Goal: Task Accomplishment & Management: Manage account settings

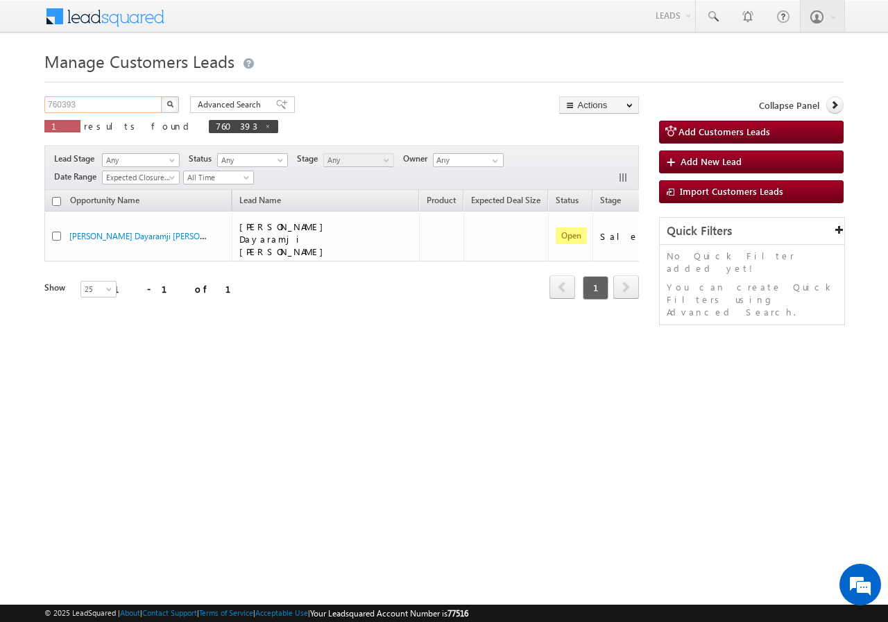
click at [122, 110] on input "760393" at bounding box center [103, 104] width 119 height 17
paste input "695761"
type input "695761"
click at [163, 102] on button "button" at bounding box center [170, 104] width 18 height 17
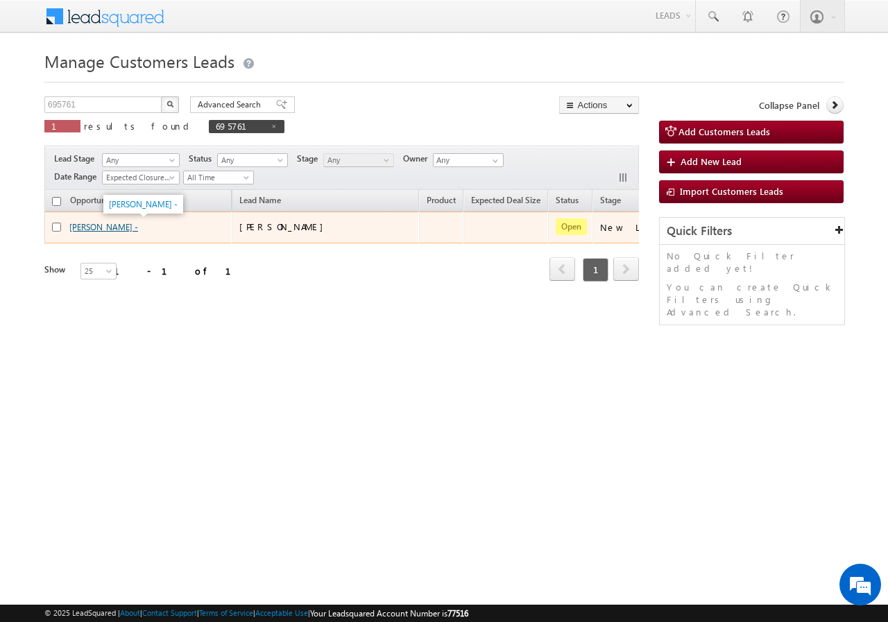
click at [88, 227] on link "[PERSON_NAME] -" at bounding box center [103, 227] width 69 height 10
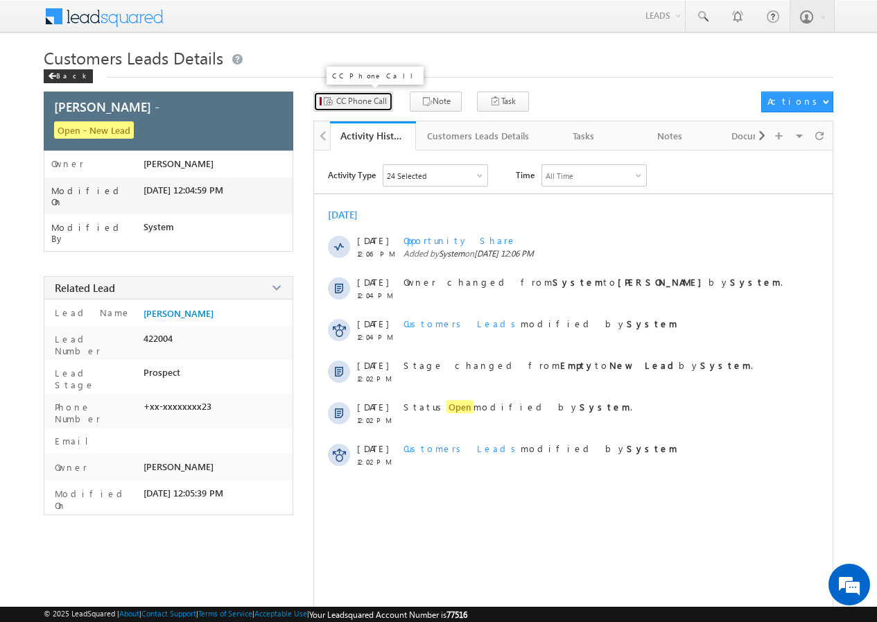
click at [359, 98] on span "CC Phone Call" at bounding box center [361, 101] width 51 height 12
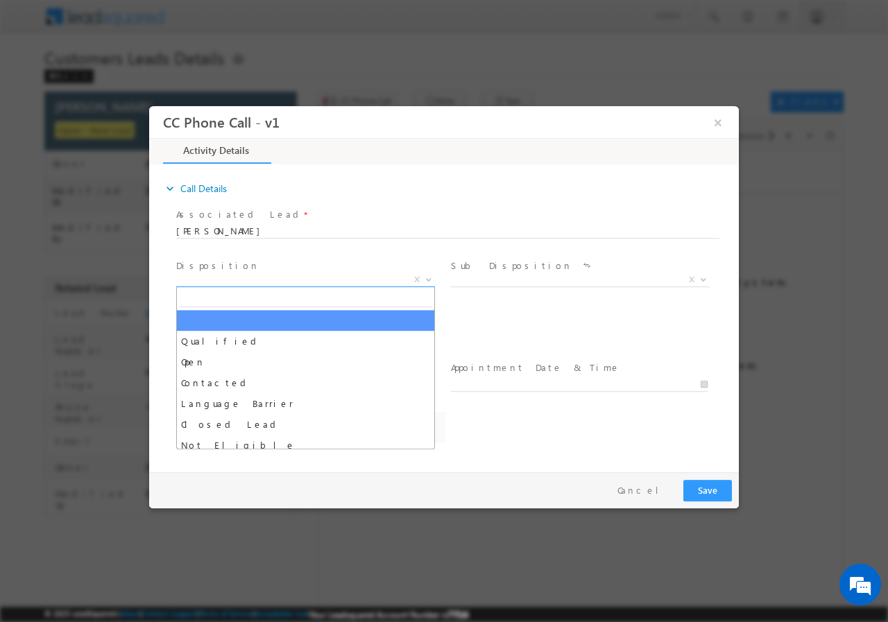
click at [252, 277] on span "X" at bounding box center [305, 280] width 259 height 14
select select "annupriya.singh@sgrlimited.in"
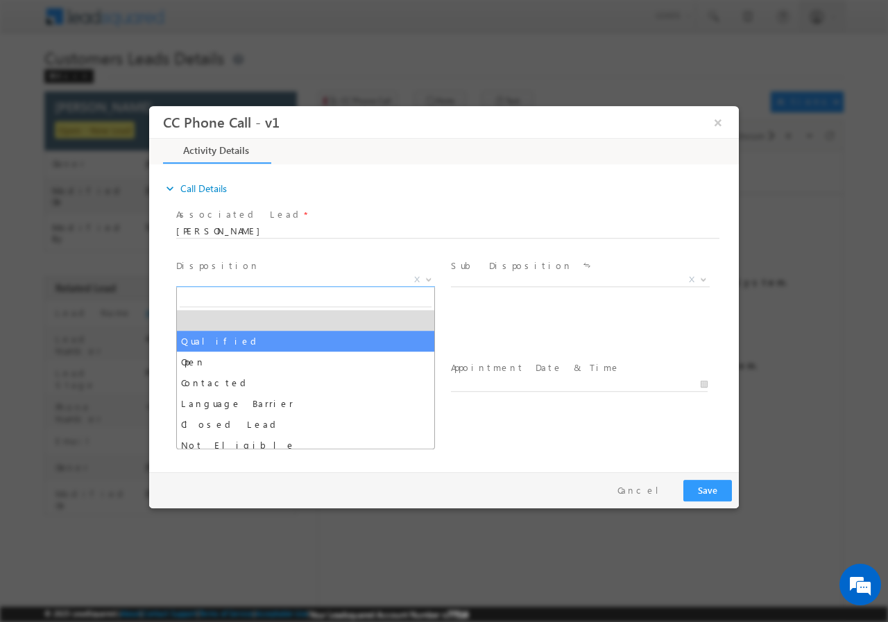
select select "Qualified"
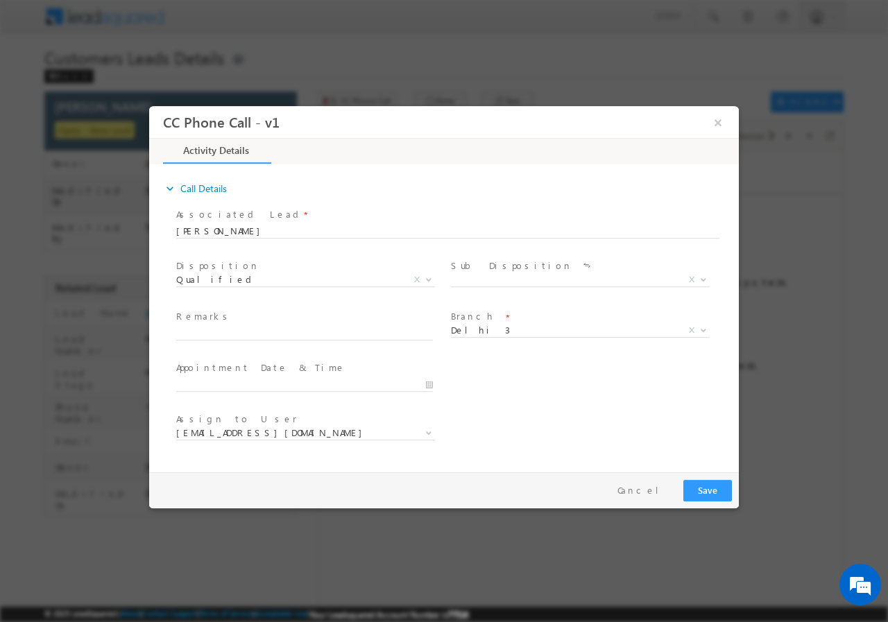
drag, startPoint x: 501, startPoint y: 286, endPoint x: 494, endPoint y: 281, distance: 9.0
click at [501, 284] on span "Sale Marked X" at bounding box center [585, 281] width 269 height 17
click at [494, 279] on span "X" at bounding box center [580, 280] width 259 height 14
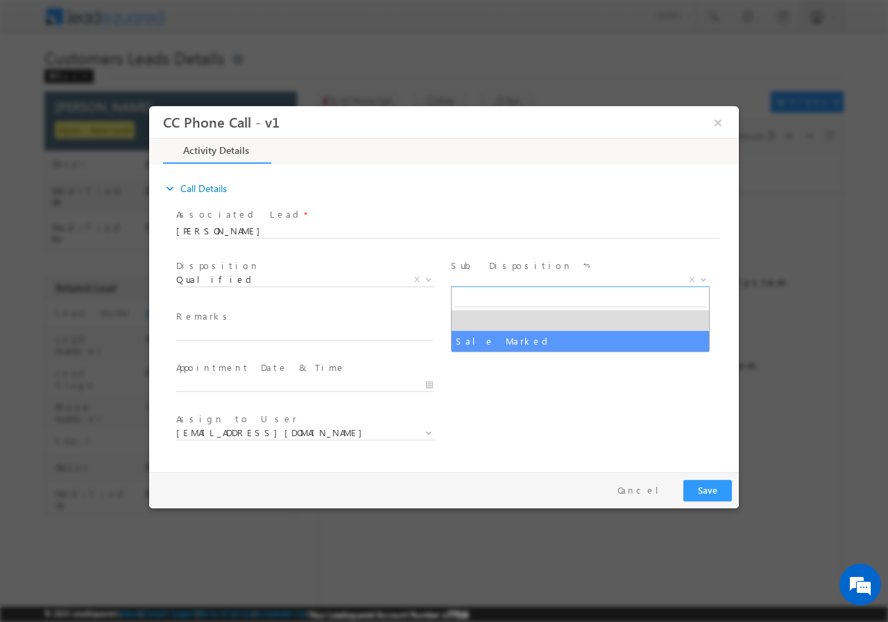
select select "Sale Marked"
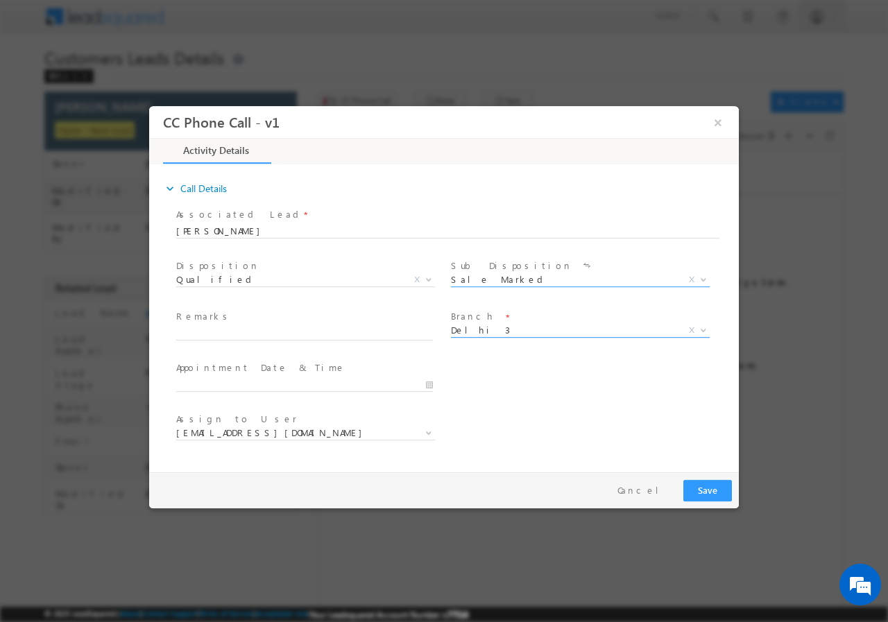
click at [497, 332] on span "Delhi 3" at bounding box center [563, 329] width 225 height 12
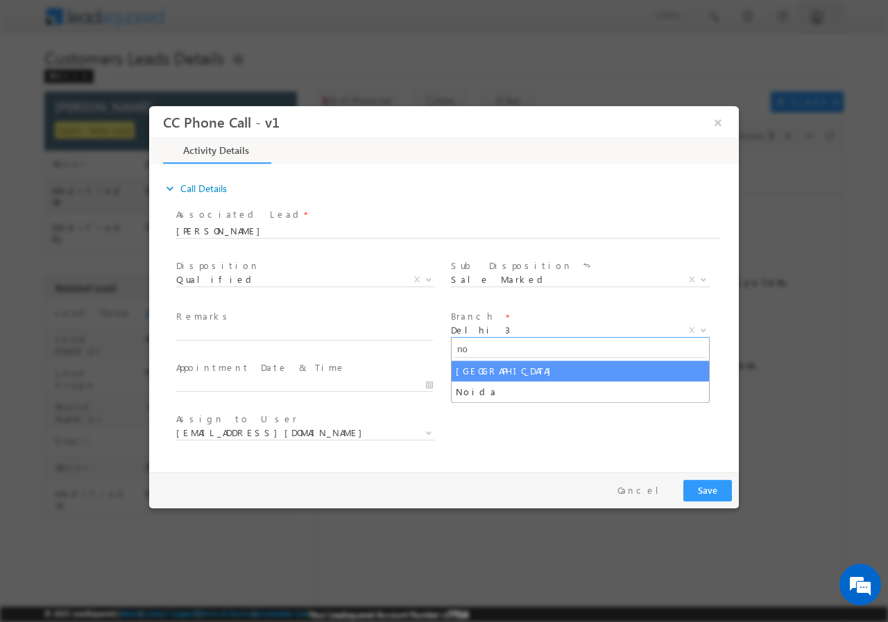
type input "no"
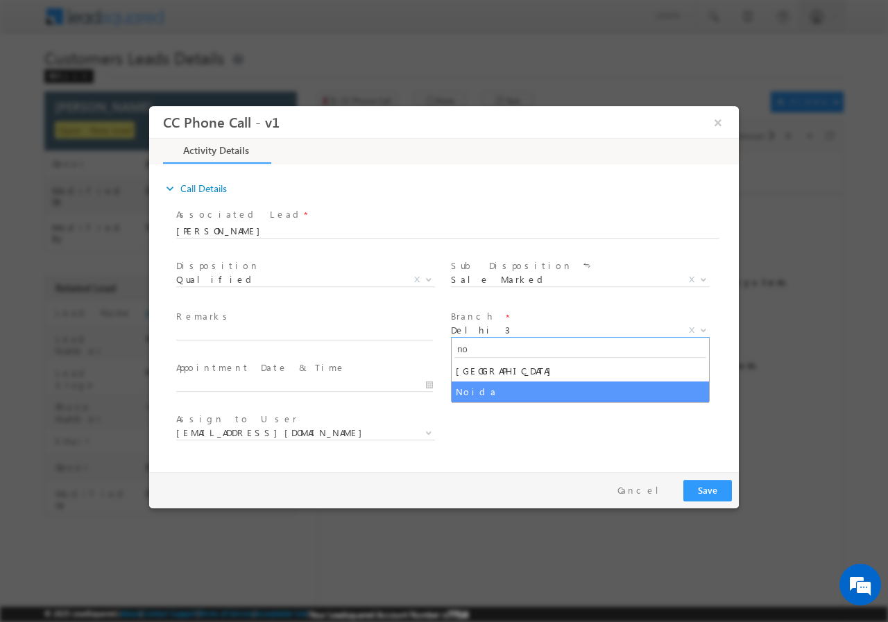
select select "Noida"
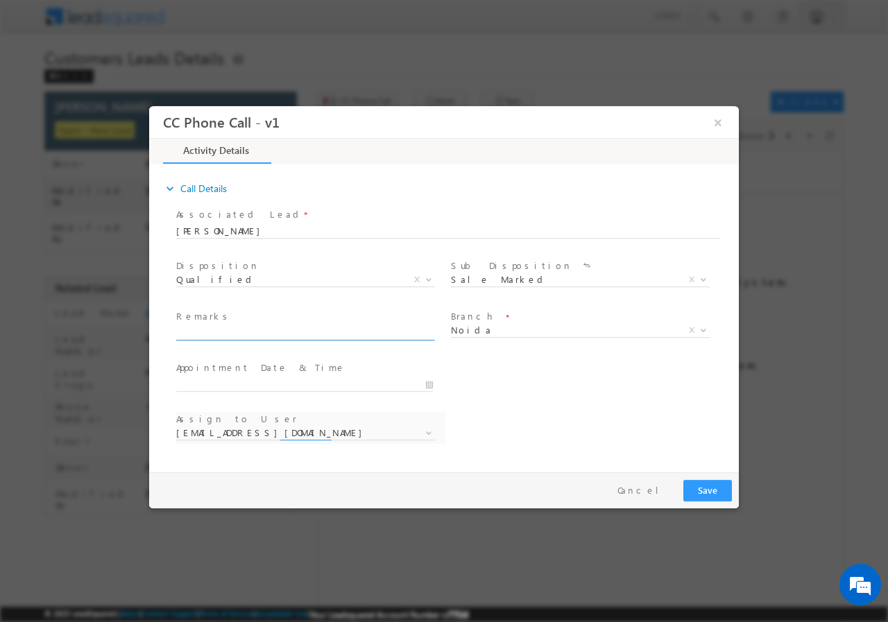
click at [245, 333] on input "text" at bounding box center [304, 333] width 257 height 14
select select "akash.kumar1@sgrlimited.in"
paste input "18//flat// 201310//36k//25//750"
click at [175, 331] on div "Remarks * 18//flat// 201310//36k//25//750" at bounding box center [310, 332] width 275 height 51
click at [177, 331] on input "18//flat// 201310//36k//25//750" at bounding box center [304, 333] width 257 height 14
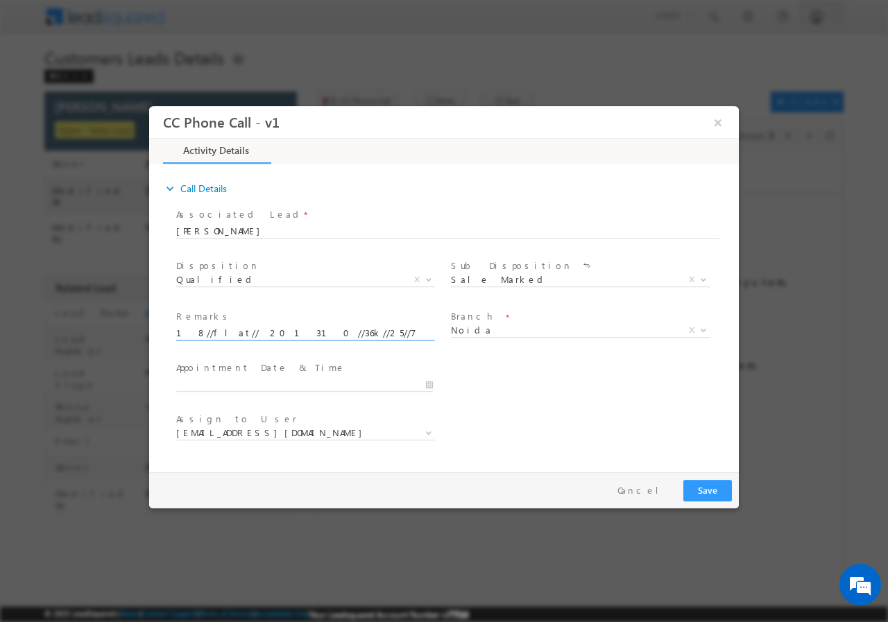
paste input "9811563923"
paste input "[PERSON_NAME]"
paste input "VB_Interested"
click at [177, 332] on input "Girdhari Gupta//VB_Interested//9811563923//18//flat// 201310//36k//25//750" at bounding box center [304, 333] width 257 height 14
paste input "695761"
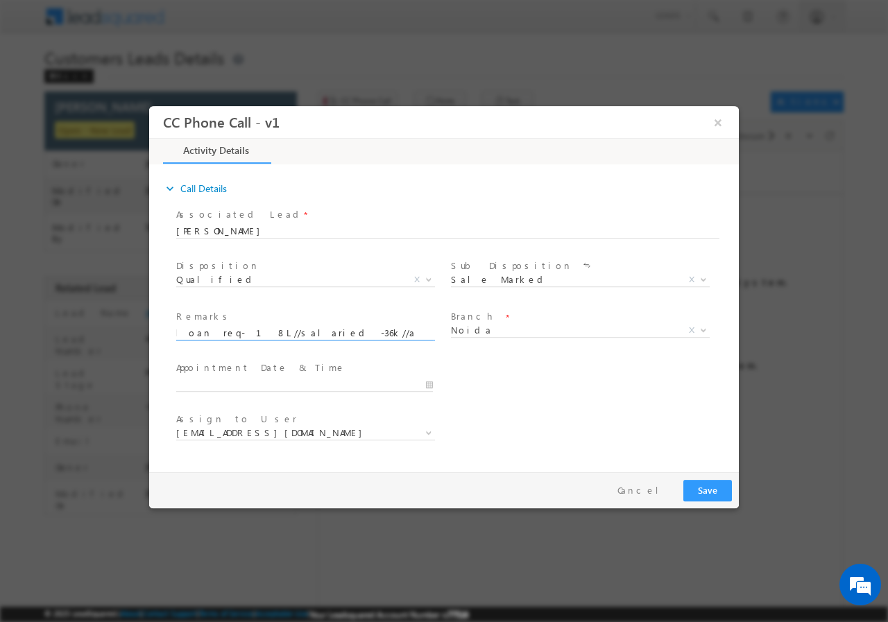
scroll to position [0, 491]
click at [338, 334] on input "695761//[PERSON_NAME]//VB_Interested//9811563923//flat purchase// loan req- 18L…" at bounding box center [304, 333] width 257 height 14
type input "695761//[PERSON_NAME]//VB_Interested//9811563923//flat purchase// loan req- 18L…"
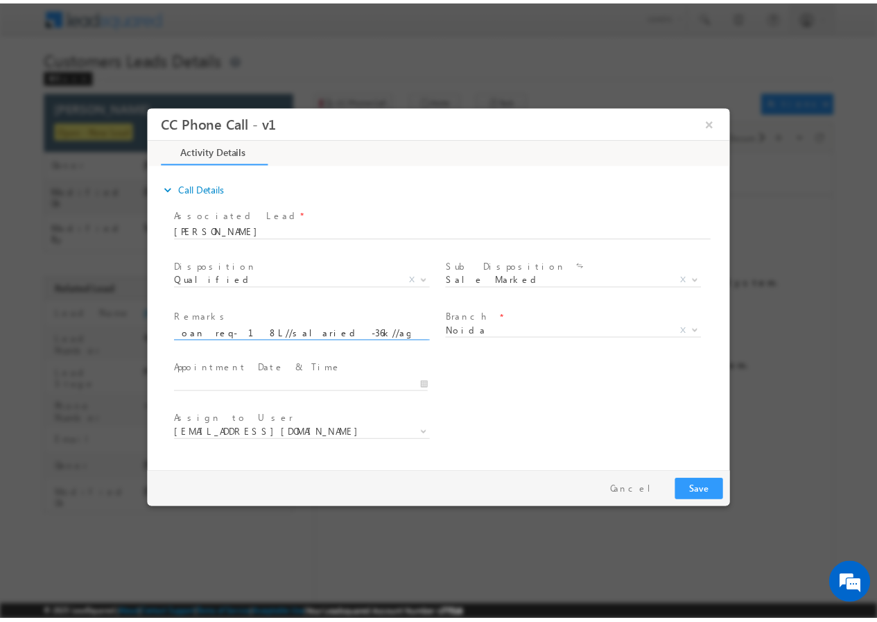
scroll to position [0, 0]
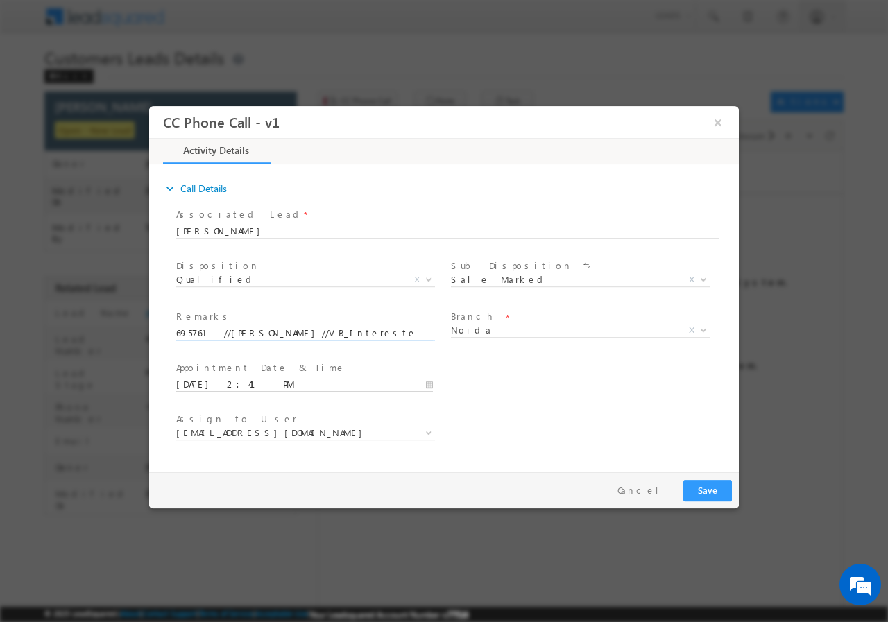
click at [429, 386] on input "08/16/2025 2:41 PM" at bounding box center [304, 384] width 257 height 14
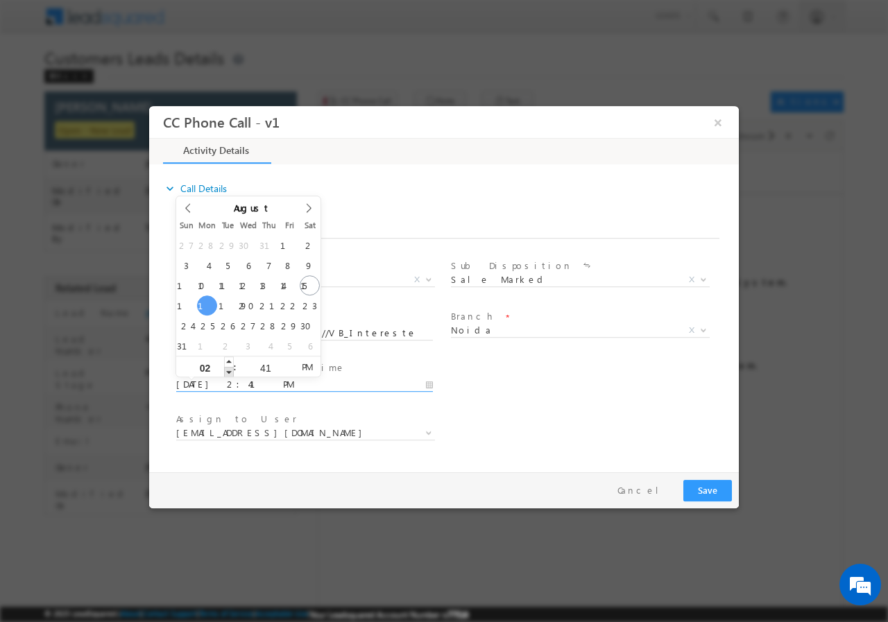
type input "08/18/2025 1:41 PM"
type input "01"
click at [227, 370] on span at bounding box center [229, 371] width 10 height 10
type input "08/18/2025 12:41 PM"
type input "12"
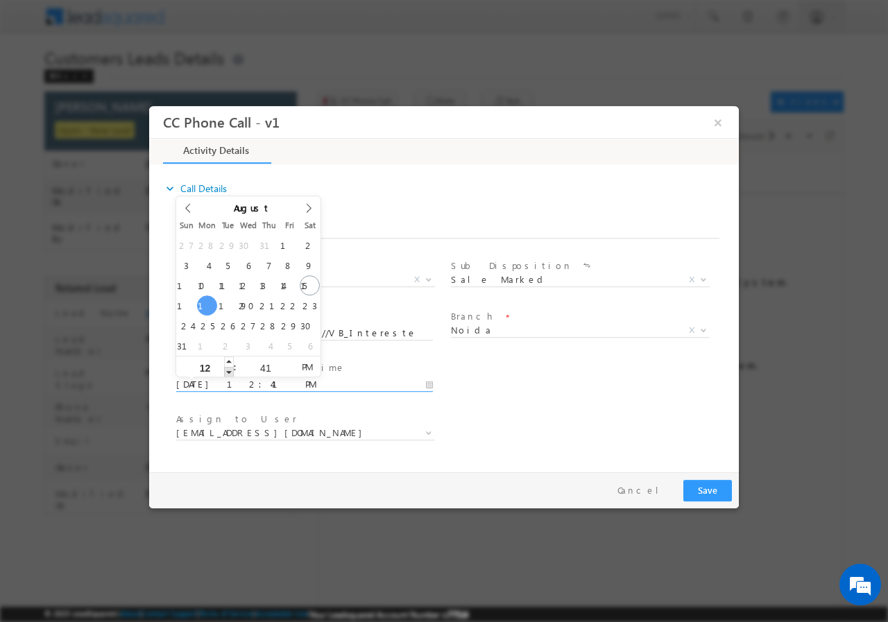
click at [227, 370] on span at bounding box center [229, 371] width 10 height 10
type input "08/18/2025 11:41 AM"
type input "11"
click at [227, 370] on span at bounding box center [229, 371] width 10 height 10
click at [265, 370] on input "41" at bounding box center [265, 367] width 58 height 9
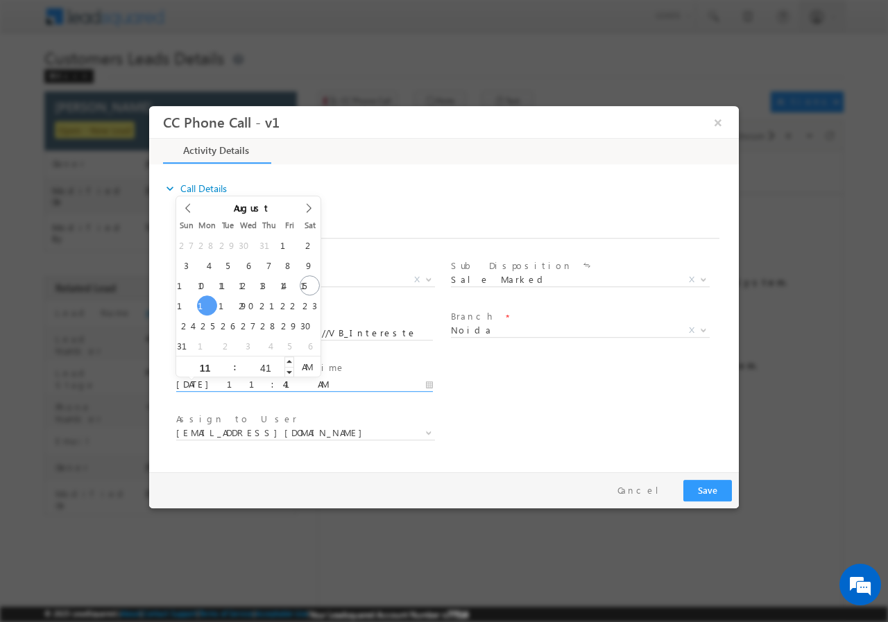
click at [265, 370] on input "41" at bounding box center [265, 367] width 58 height 9
type input "00"
type input "08/18/2025 11:00 AM"
click at [583, 412] on div "Assign to User * akash.kumar1@sgrlimited.in dharmendra.pandit@sgrlimited.in nis…" at bounding box center [455, 433] width 565 height 51
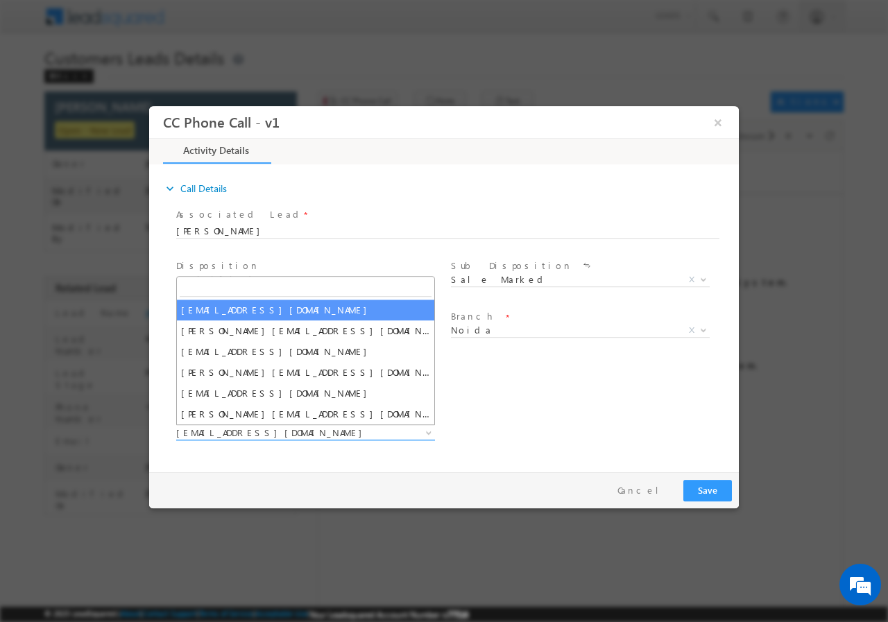
click at [245, 435] on span "akash.kumar1@sgrlimited.in" at bounding box center [288, 432] width 225 height 12
type input "[EMAIL_ADDRESS][DOMAIN_NAME]"
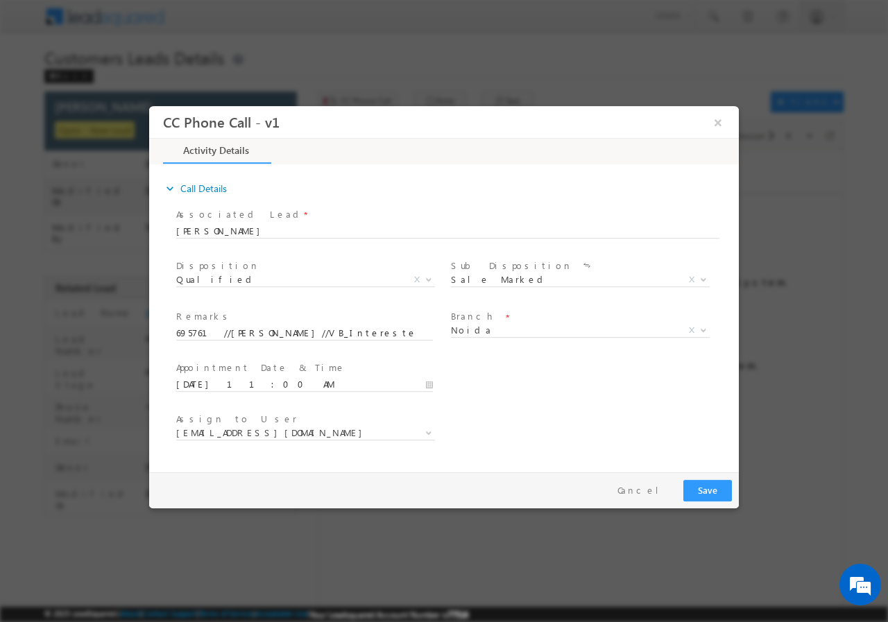
click at [638, 395] on div "User Branch * Appointment Date & Time * 08/18/2025 11:00 AM" at bounding box center [455, 382] width 565 height 51
click at [700, 485] on button "Save" at bounding box center [707, 489] width 49 height 21
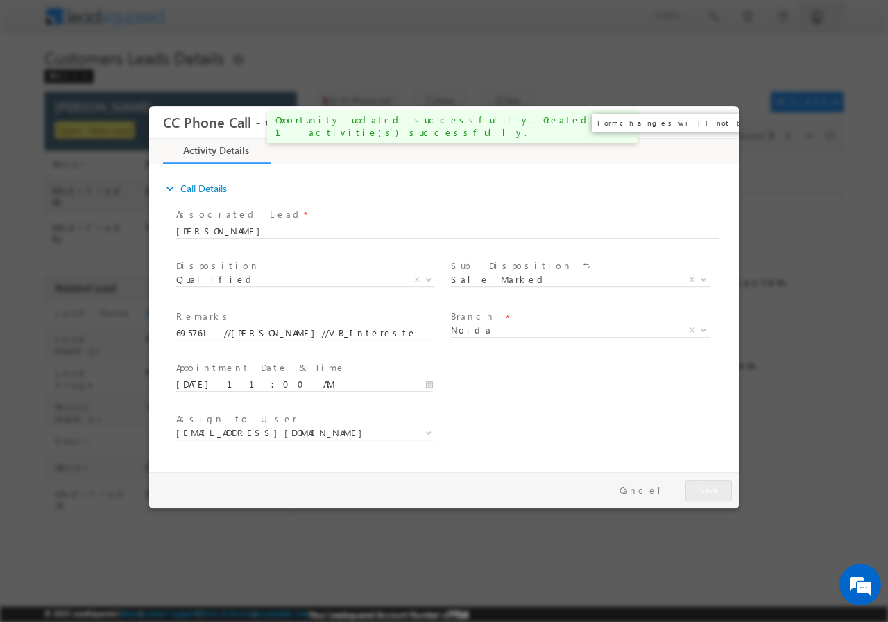
click at [716, 122] on button "×" at bounding box center [718, 122] width 24 height 26
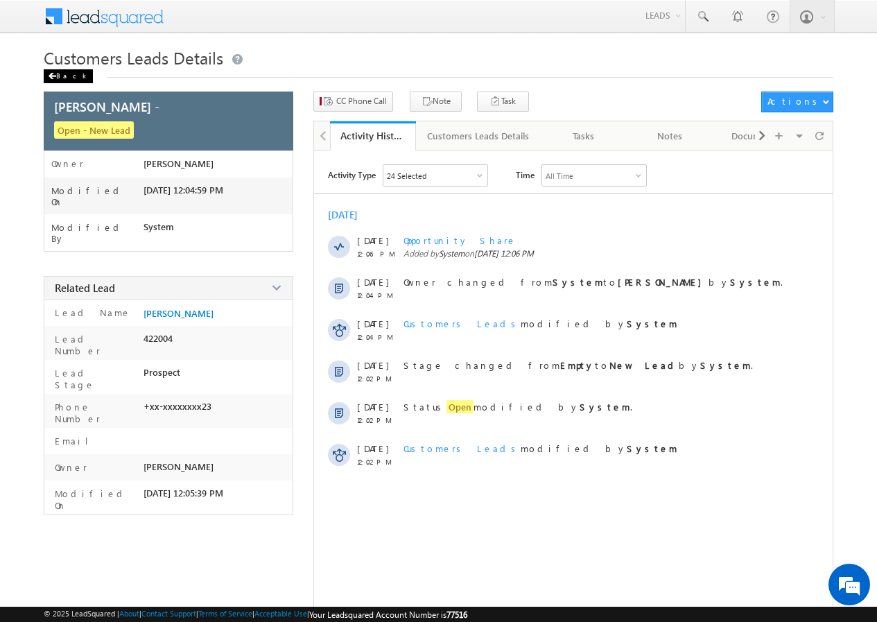
click at [67, 79] on div "Back" at bounding box center [68, 76] width 49 height 14
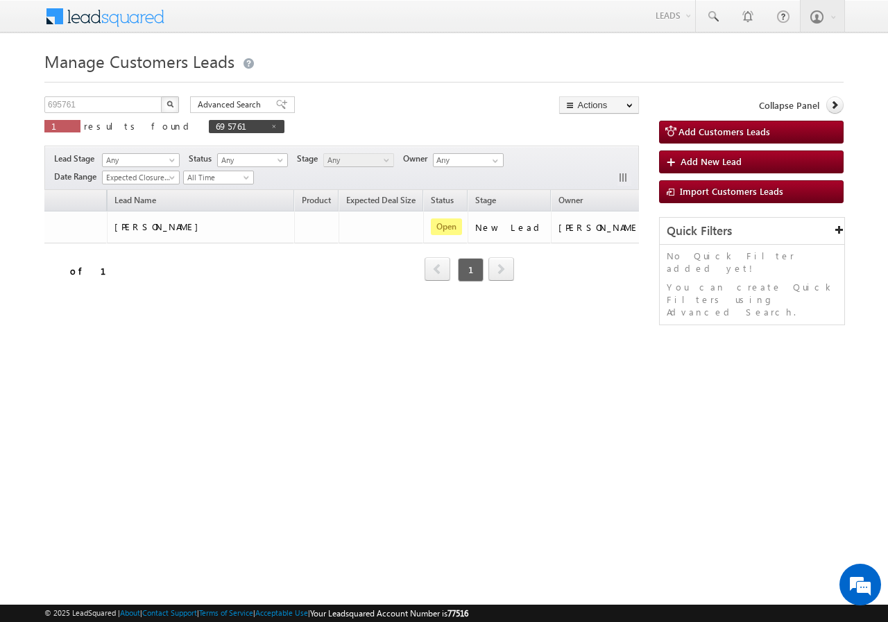
scroll to position [0, 130]
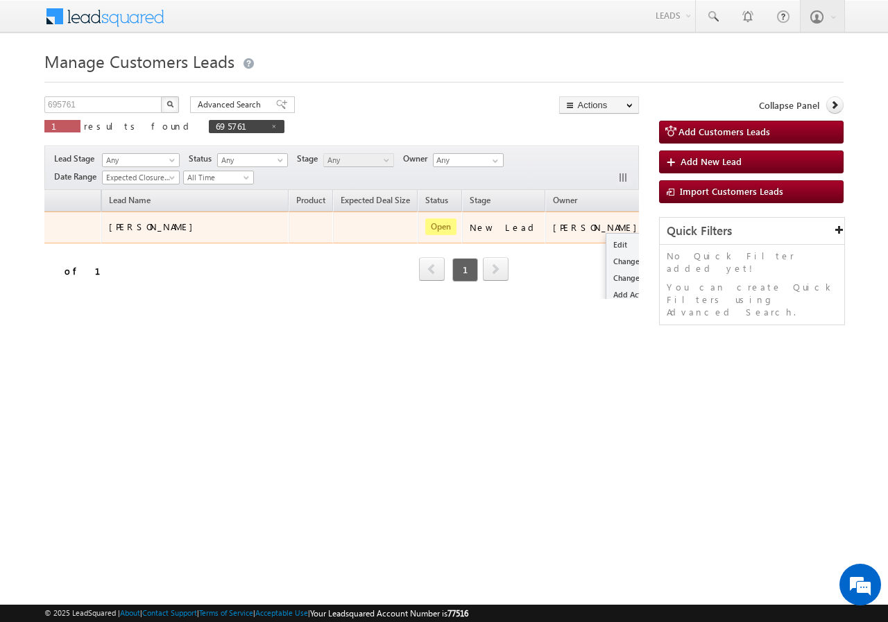
click at [662, 221] on button "button" at bounding box center [669, 227] width 14 height 14
click at [572, 237] on td "[PERSON_NAME]" at bounding box center [597, 228] width 105 height 32
click at [662, 225] on button "button" at bounding box center [669, 227] width 14 height 14
click at [571, 241] on td "[PERSON_NAME]" at bounding box center [597, 228] width 105 height 32
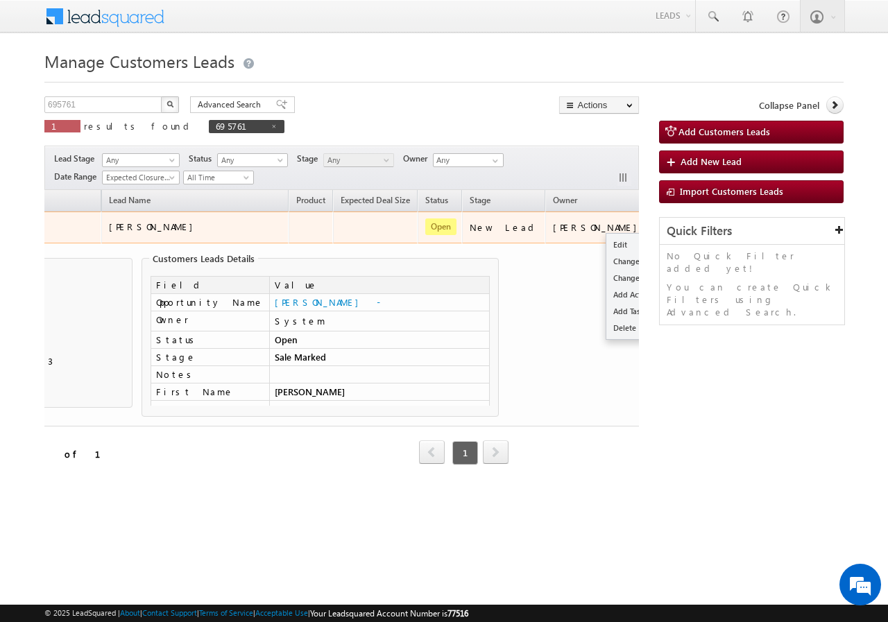
click at [662, 225] on button "button" at bounding box center [669, 227] width 14 height 14
click at [573, 239] on td "[PERSON_NAME]" at bounding box center [597, 228] width 105 height 32
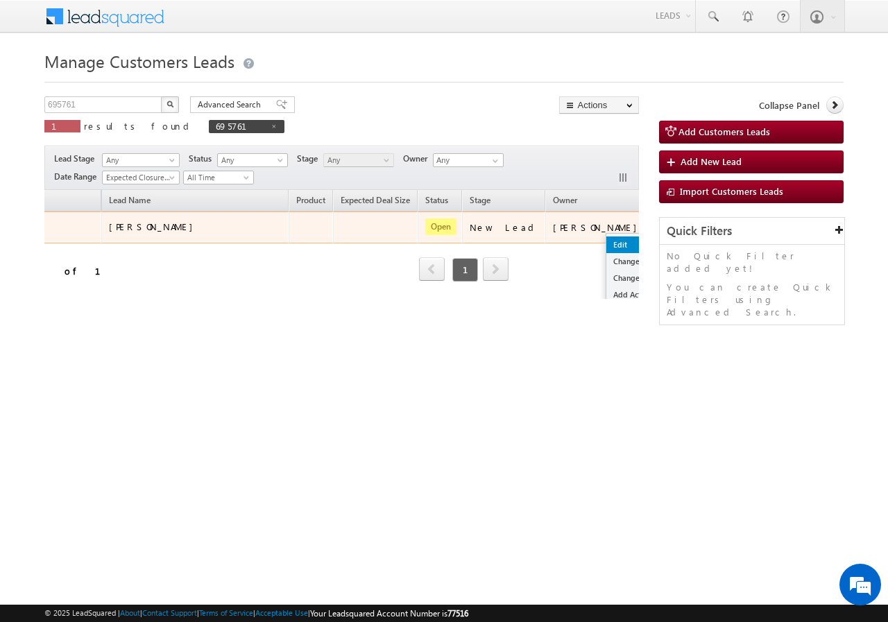
click at [606, 245] on link "Edit" at bounding box center [640, 244] width 69 height 17
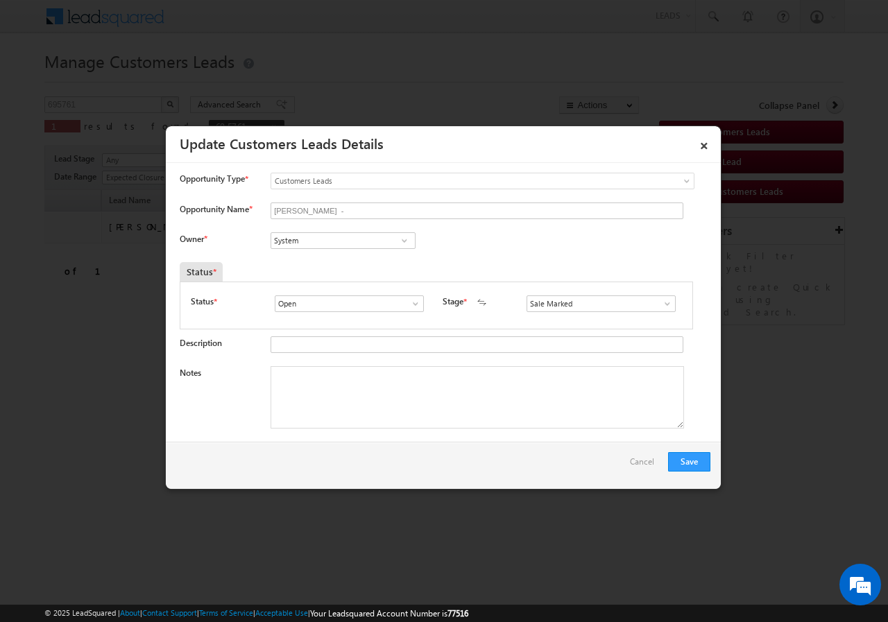
scroll to position [0, 0]
click at [313, 245] on input "System" at bounding box center [342, 240] width 145 height 17
paste input "[EMAIL_ADDRESS][DOMAIN_NAME]"
click at [306, 255] on link "[PERSON_NAME] [EMAIL_ADDRESS][DOMAIN_NAME]" at bounding box center [342, 262] width 145 height 26
type input "[PERSON_NAME]"
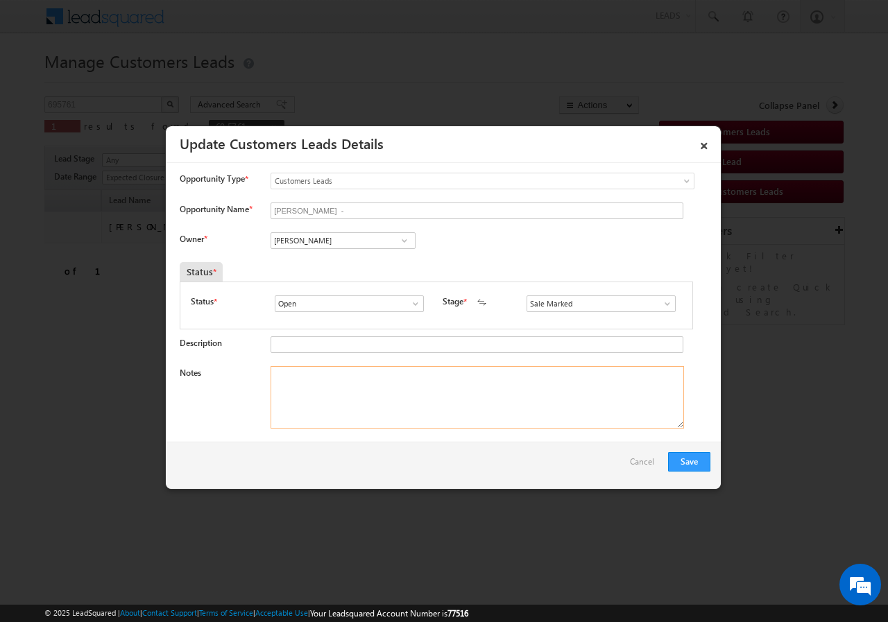
click at [319, 390] on textarea "Notes" at bounding box center [476, 397] width 413 height 62
paste textarea "695761//[PERSON_NAME]//VB_Interested//9811563923//flat purchase// loan req- 18L…"
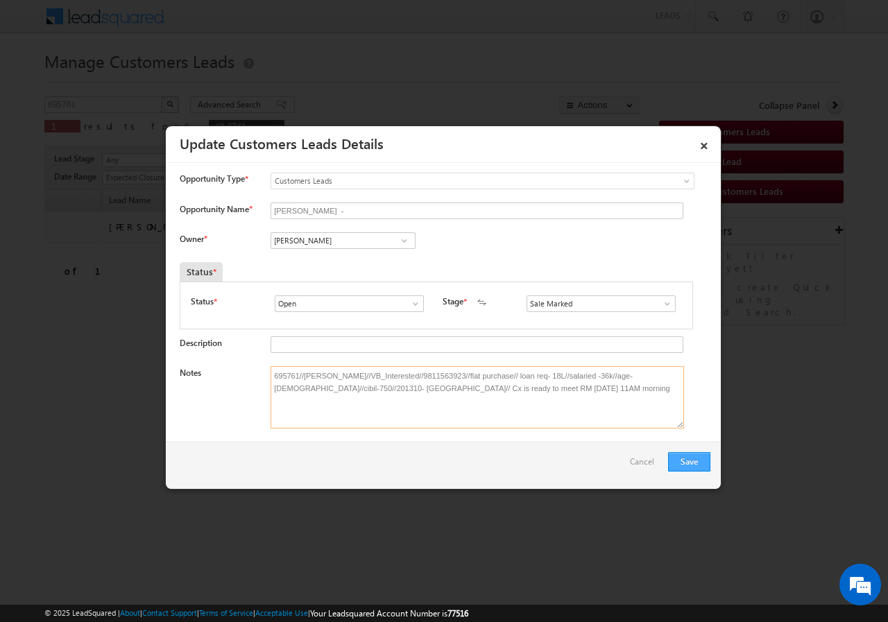
type textarea "695761//[PERSON_NAME]//VB_Interested//9811563923//flat purchase// loan req- 18L…"
click at [687, 461] on button "Save" at bounding box center [689, 461] width 42 height 19
